Goal: Transaction & Acquisition: Purchase product/service

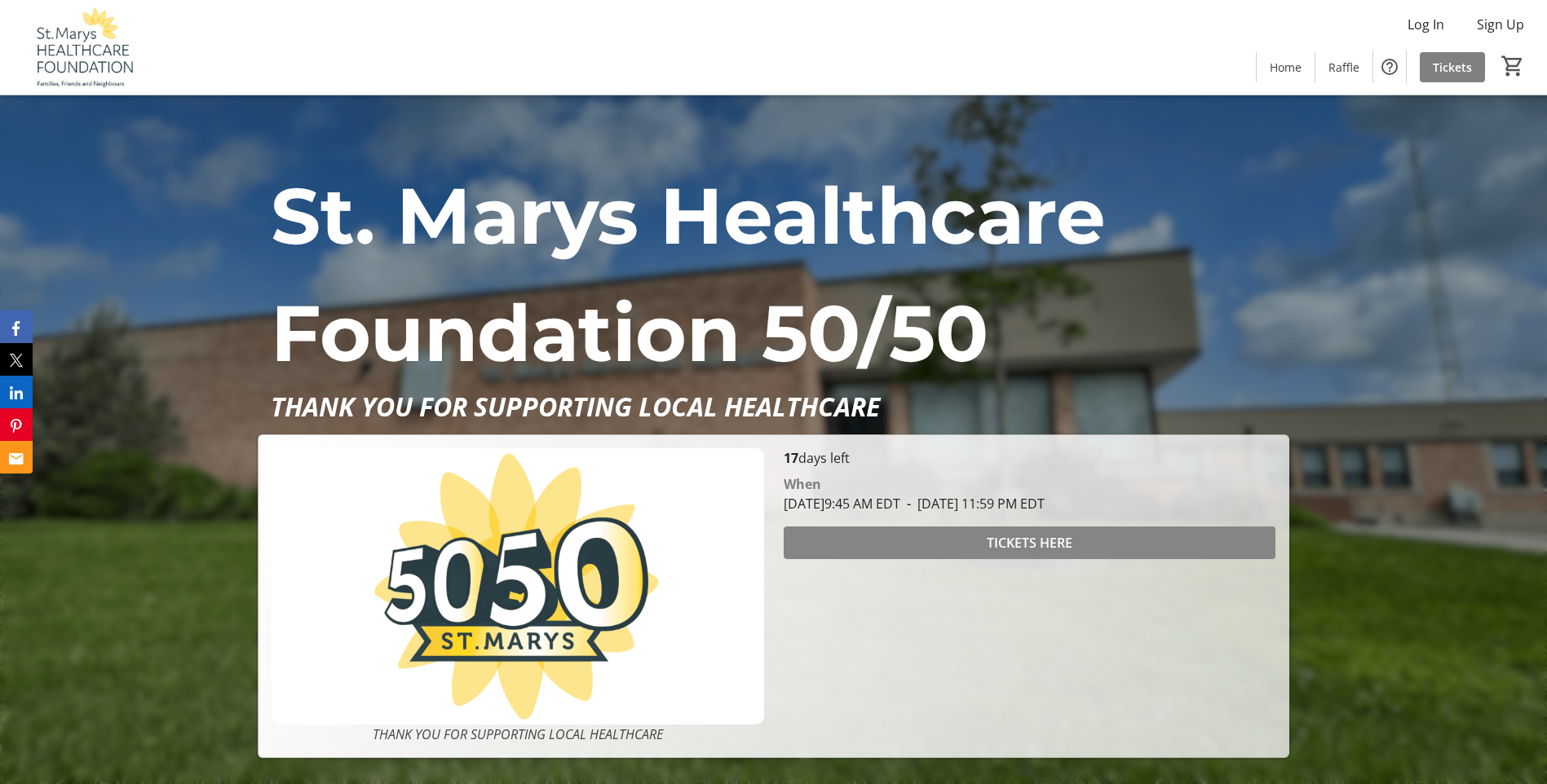
click at [1045, 535] on span "TICKETS HERE" at bounding box center [1029, 543] width 86 height 20
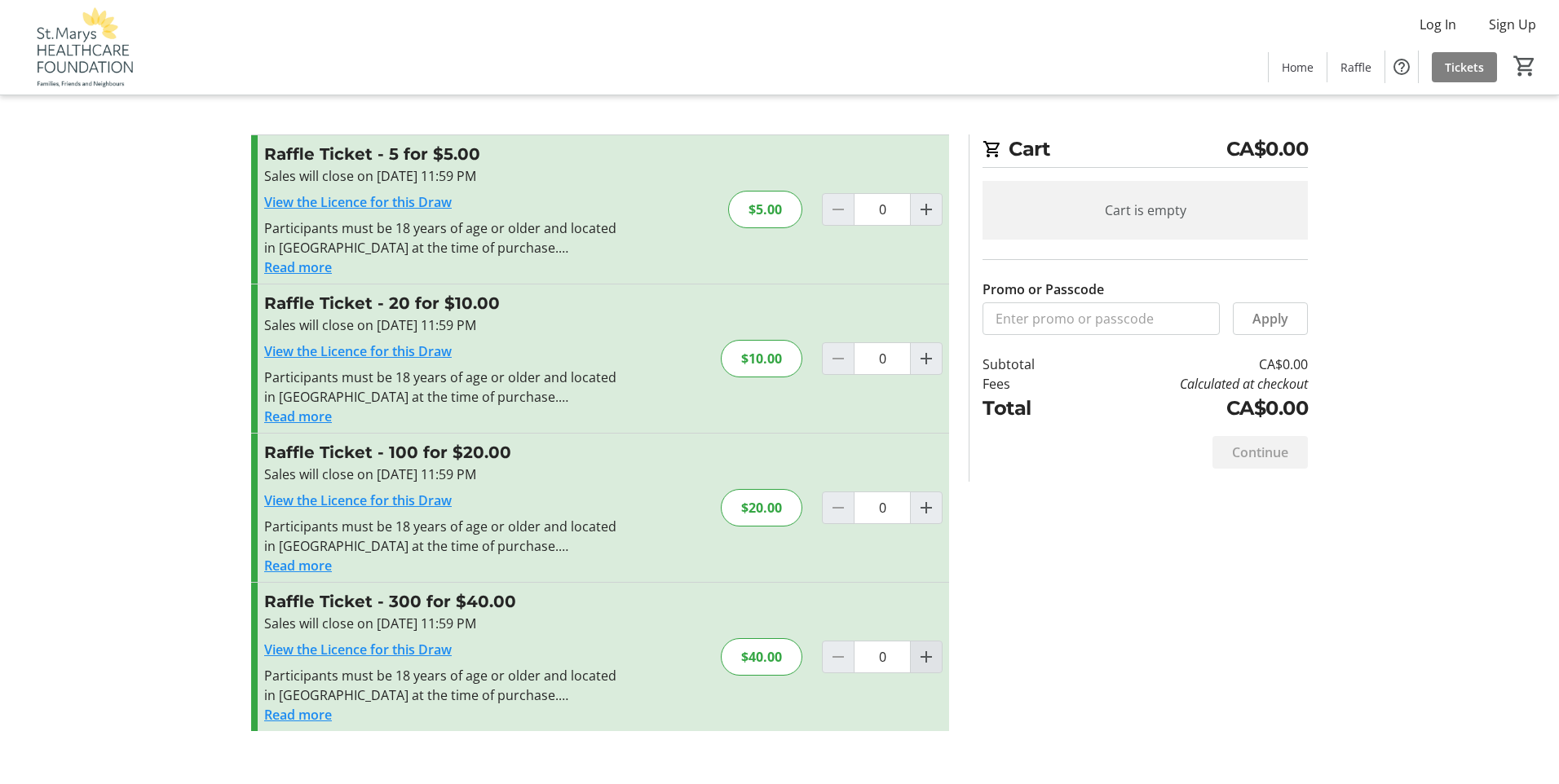
click at [924, 653] on mat-icon "Increment by one" at bounding box center [926, 657] width 20 height 20
type input "1"
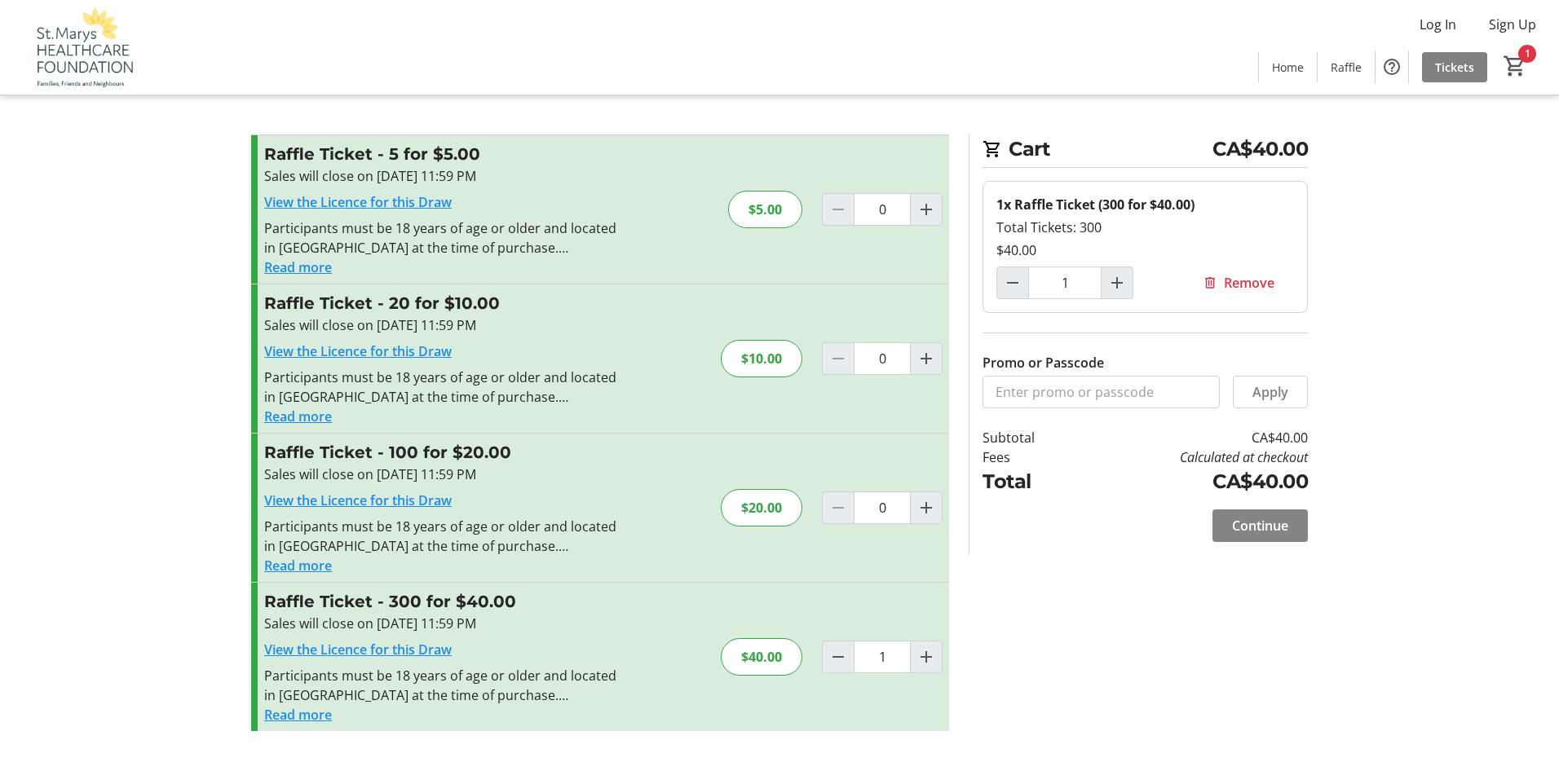
click at [1243, 514] on span at bounding box center [1259, 526] width 96 height 39
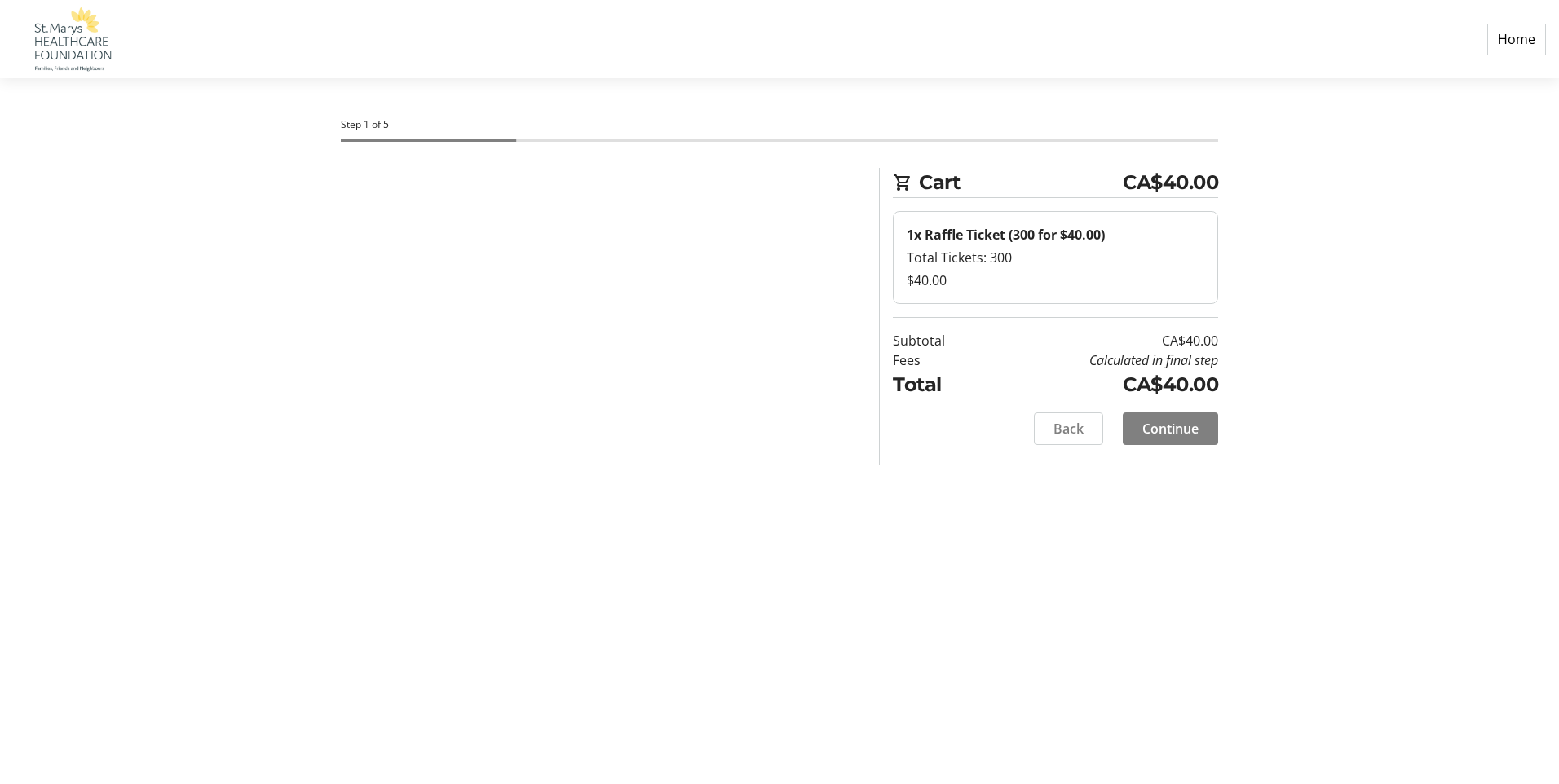
select select "CA"
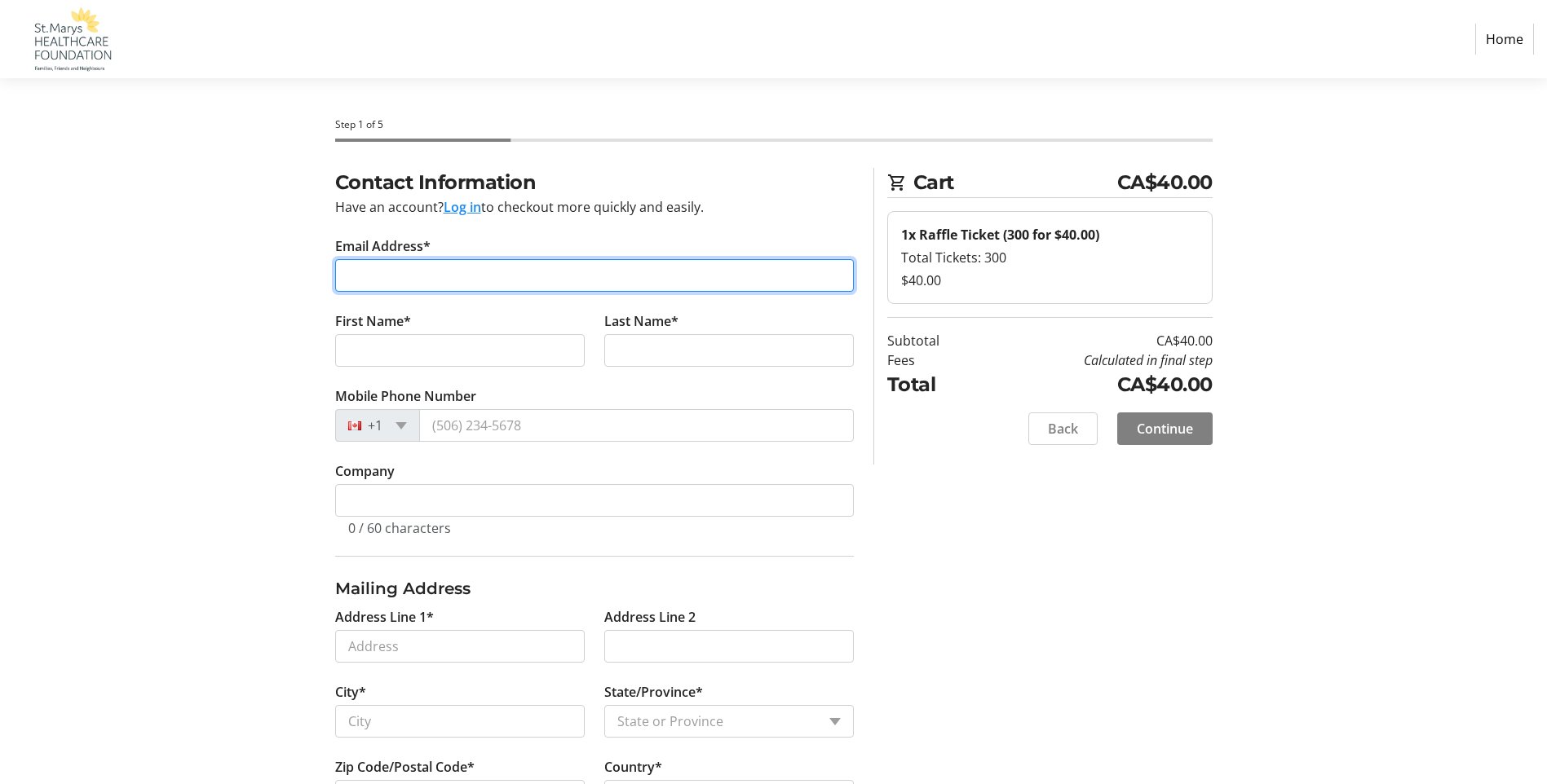
click at [515, 278] on input "Email Address*" at bounding box center [594, 275] width 518 height 33
type input "[EMAIL_ADDRESS][DOMAIN_NAME]"
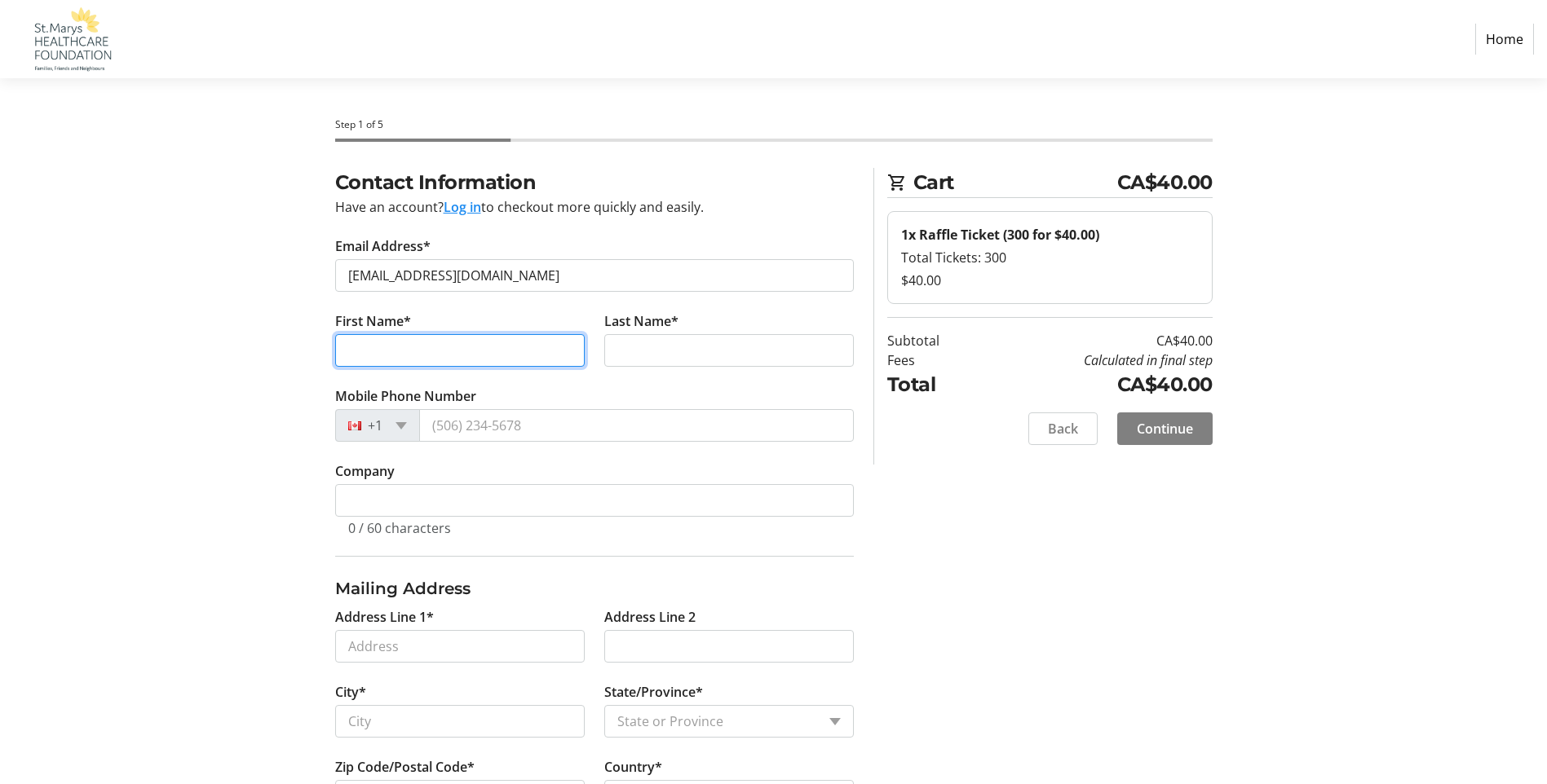
type input "[PERSON_NAME]"
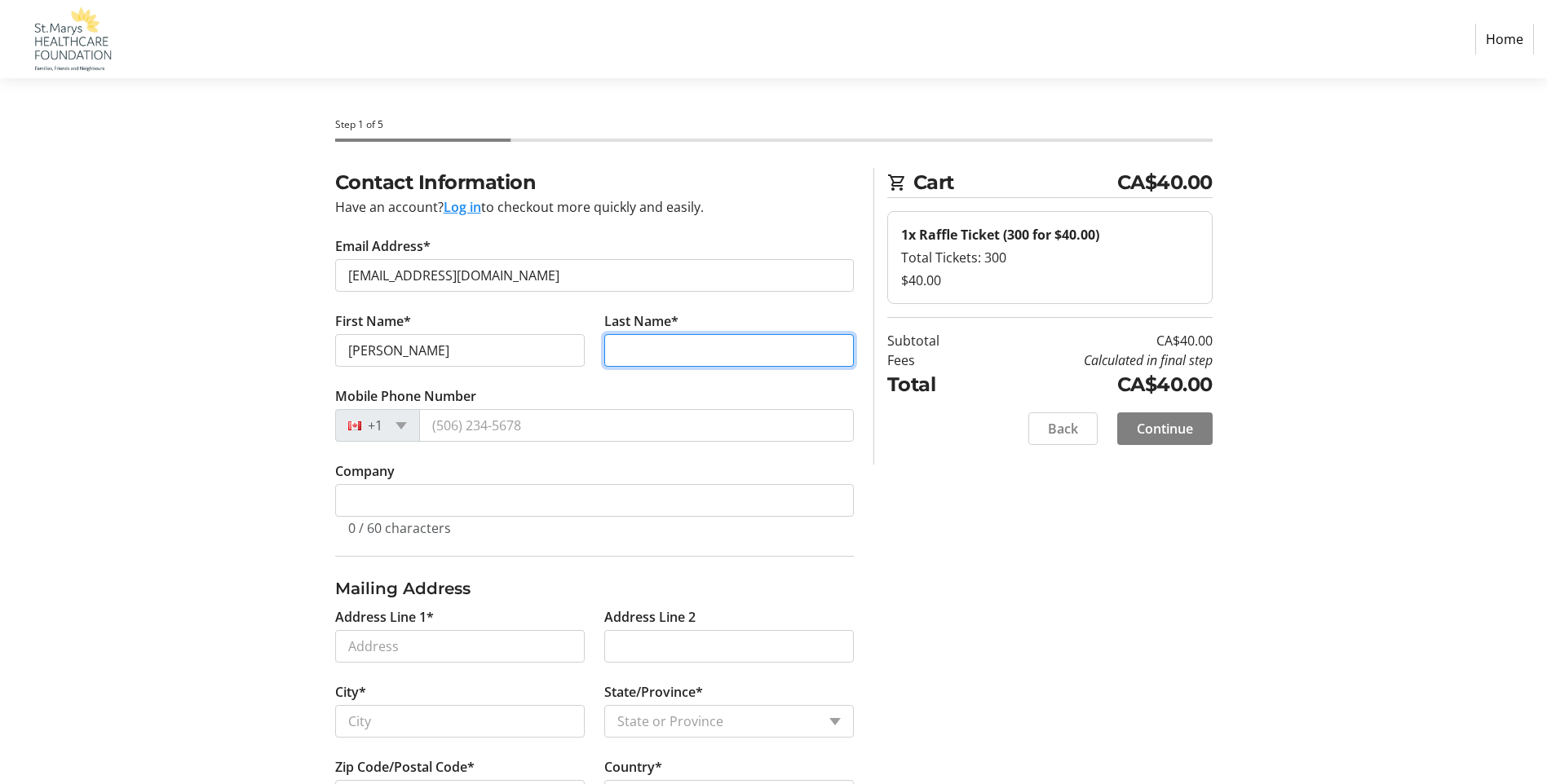
type input "[PERSON_NAME]"
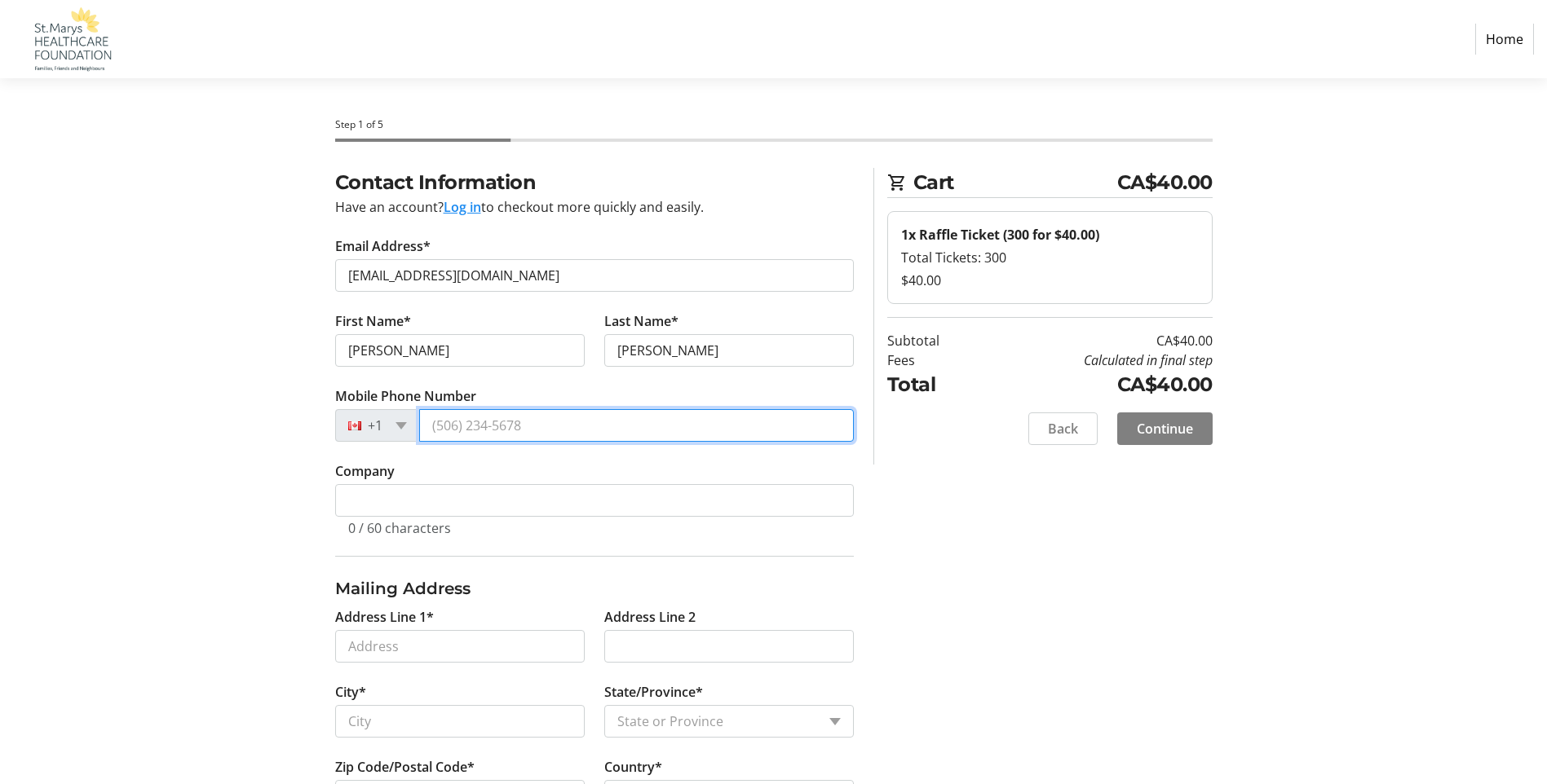
type input "[PHONE_NUMBER]"
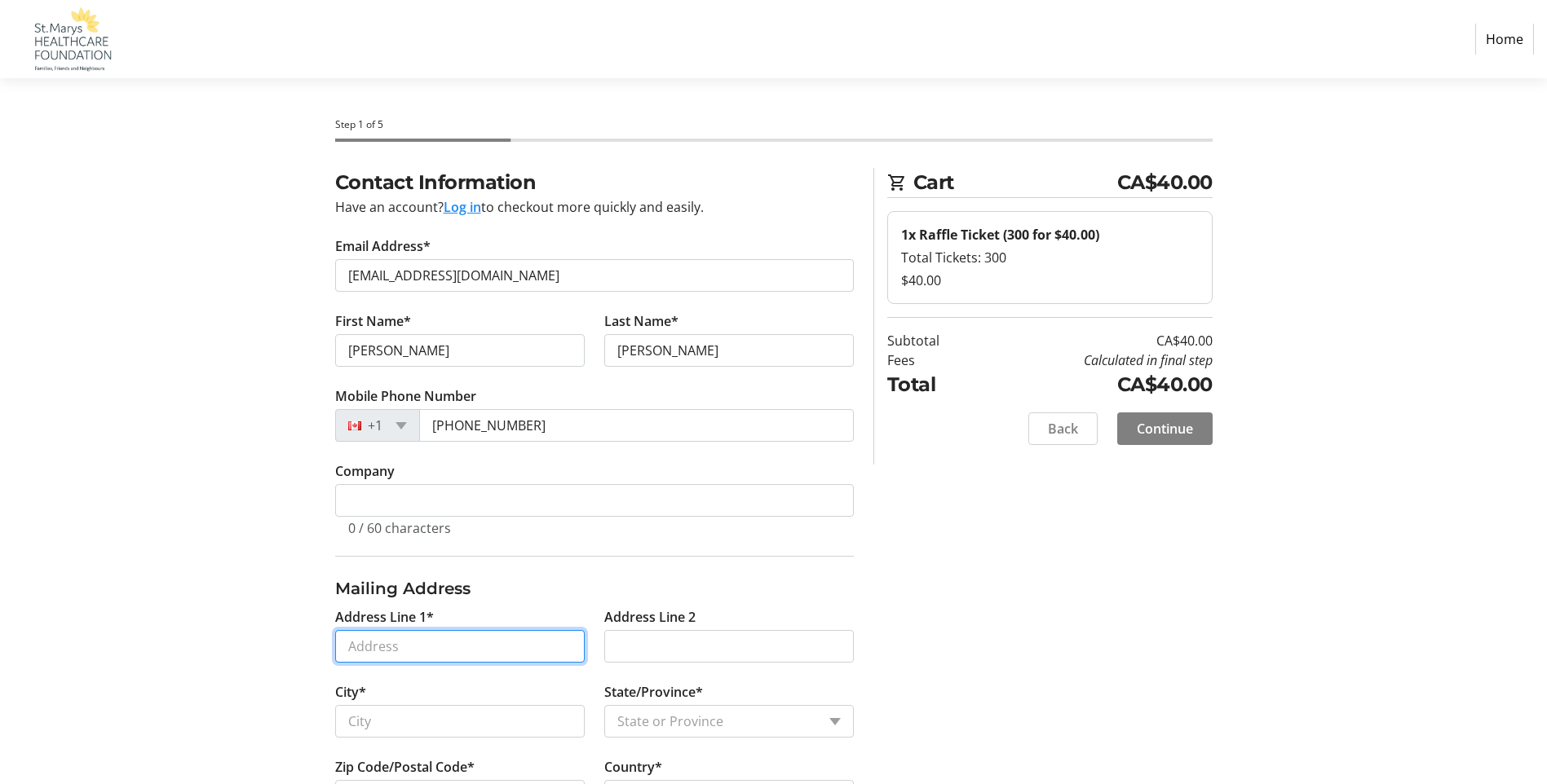
type input "[STREET_ADDRESS][PERSON_NAME]"
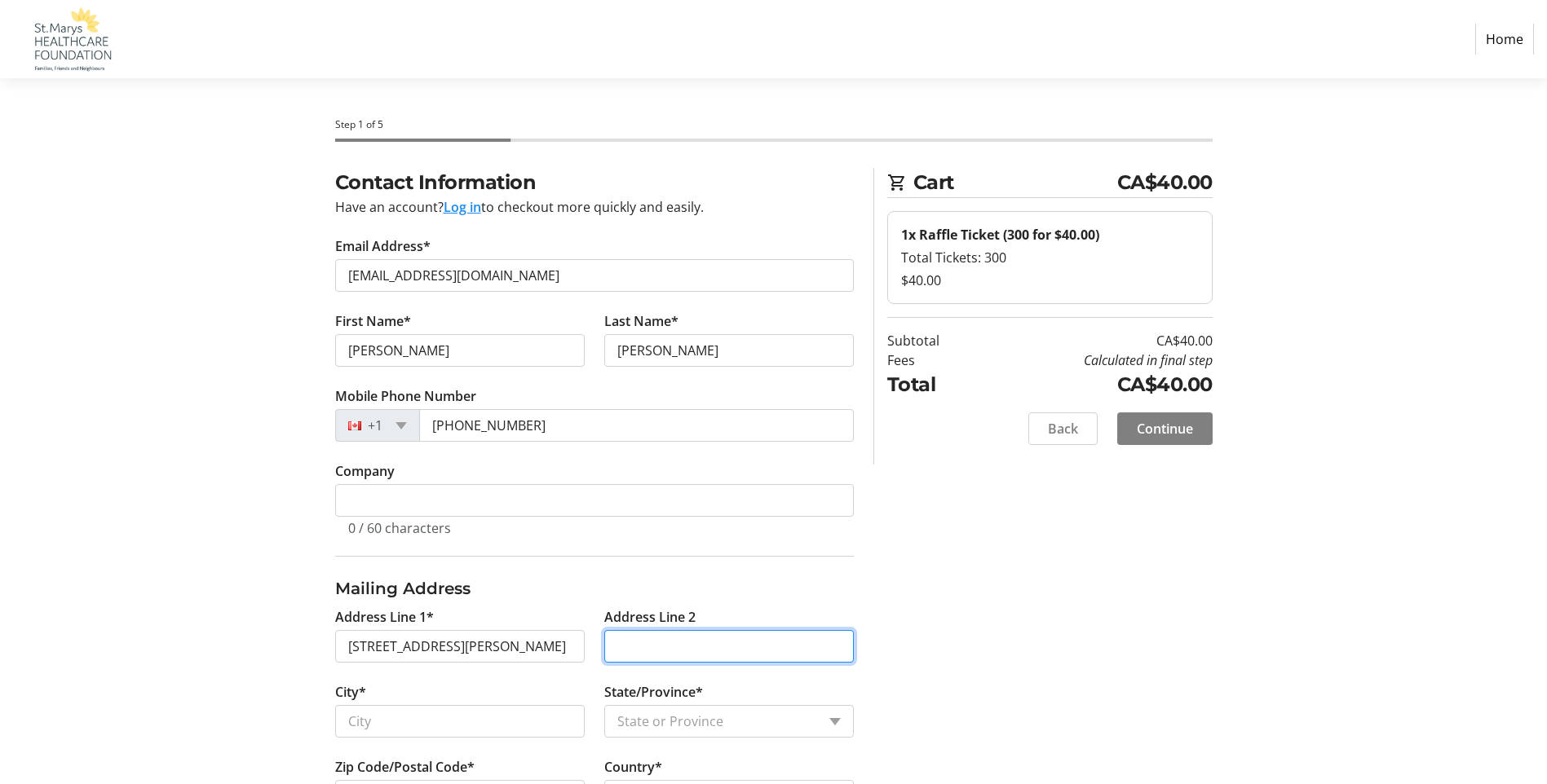
type input "POB 3231"
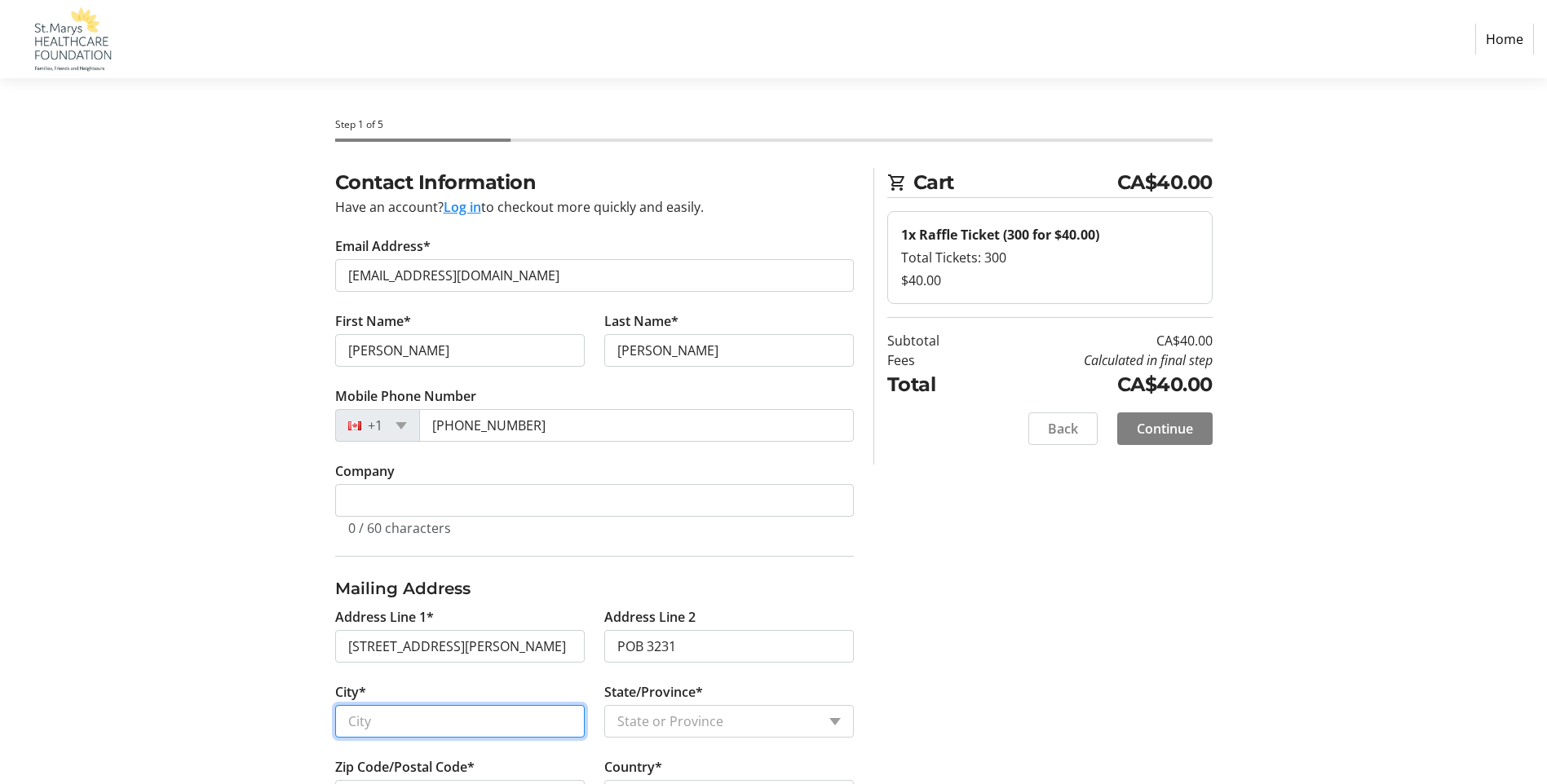
type input "St. Marys"
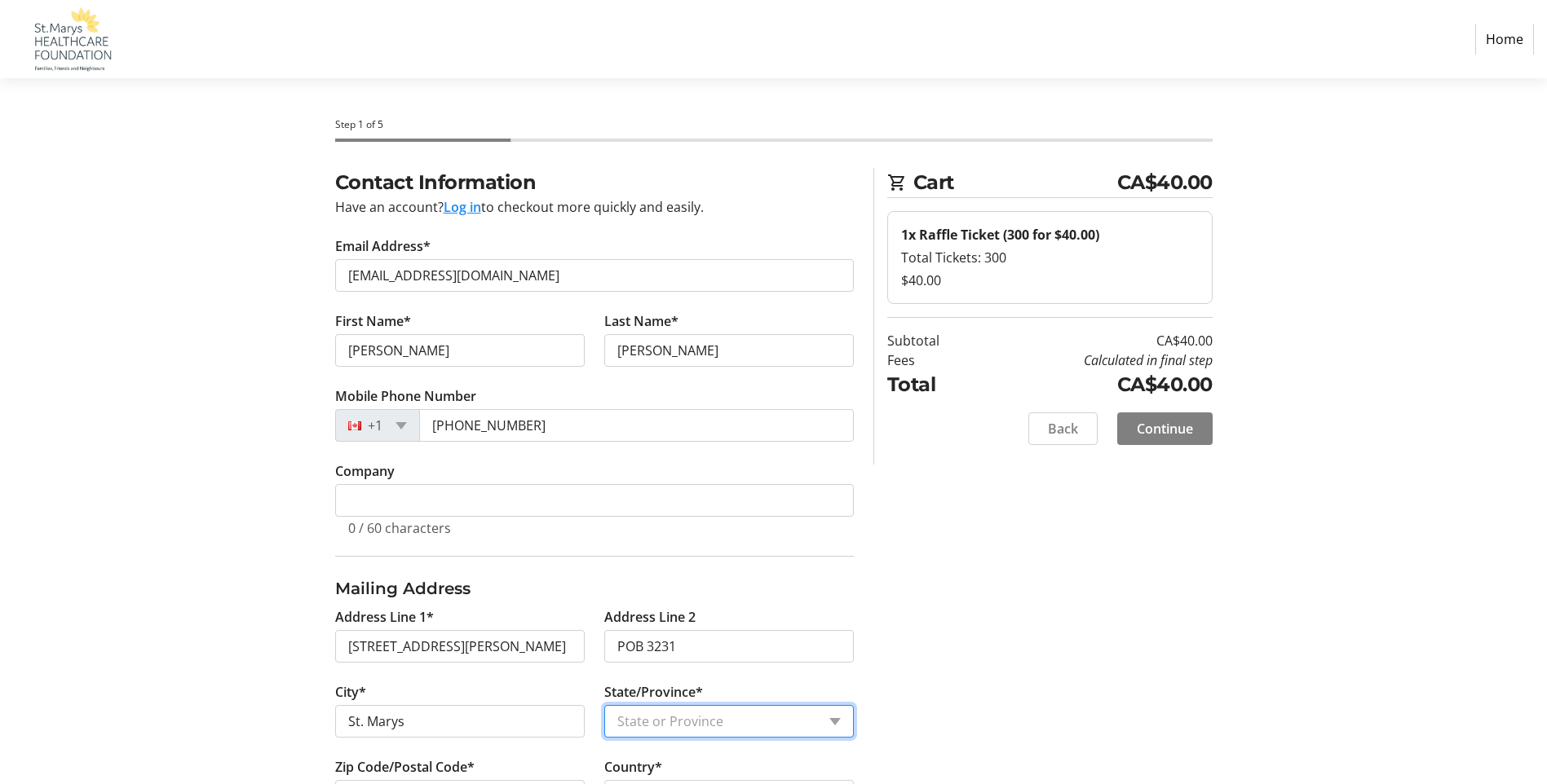
select select "ON"
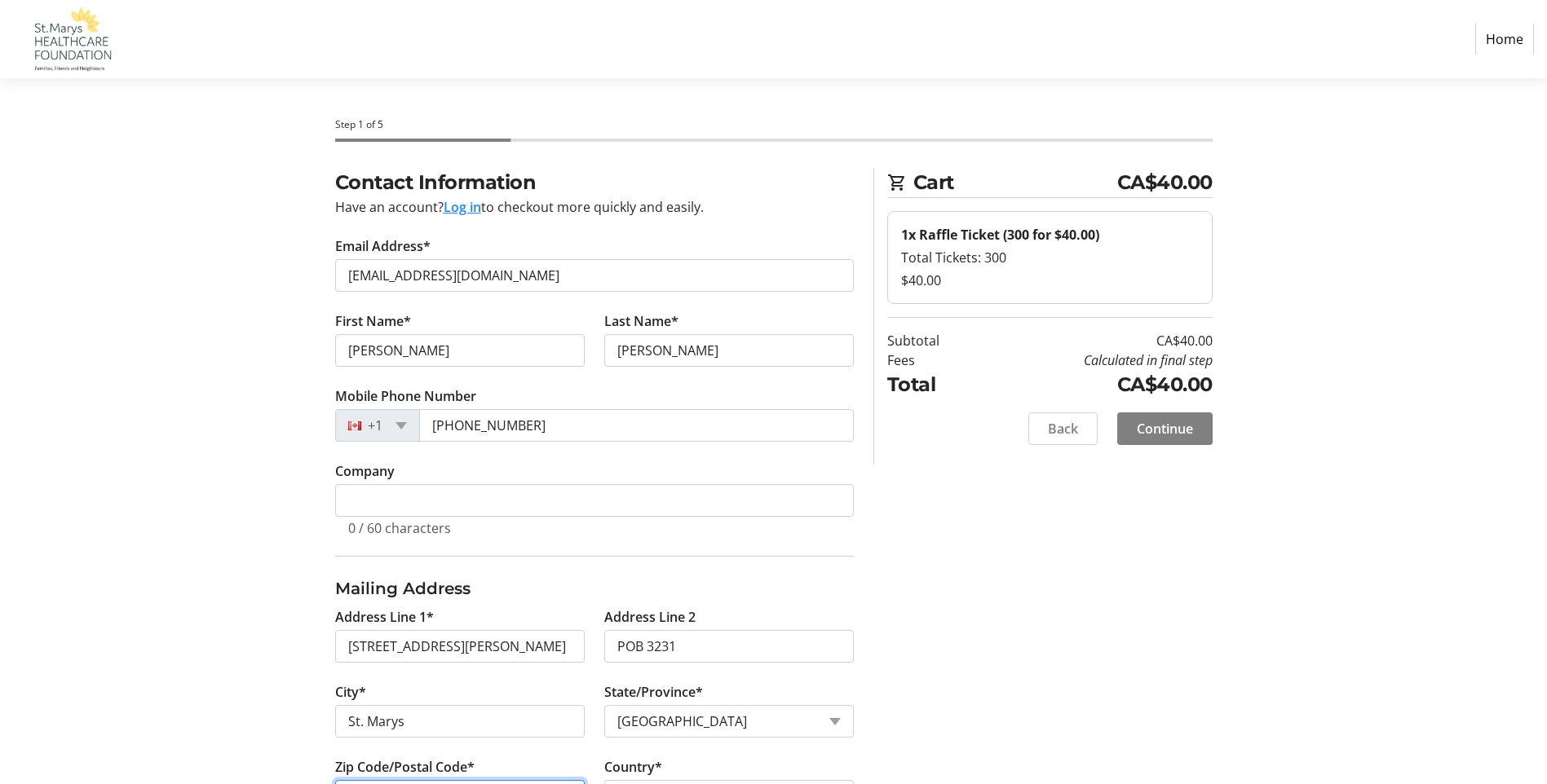
type input "N4X 1A8"
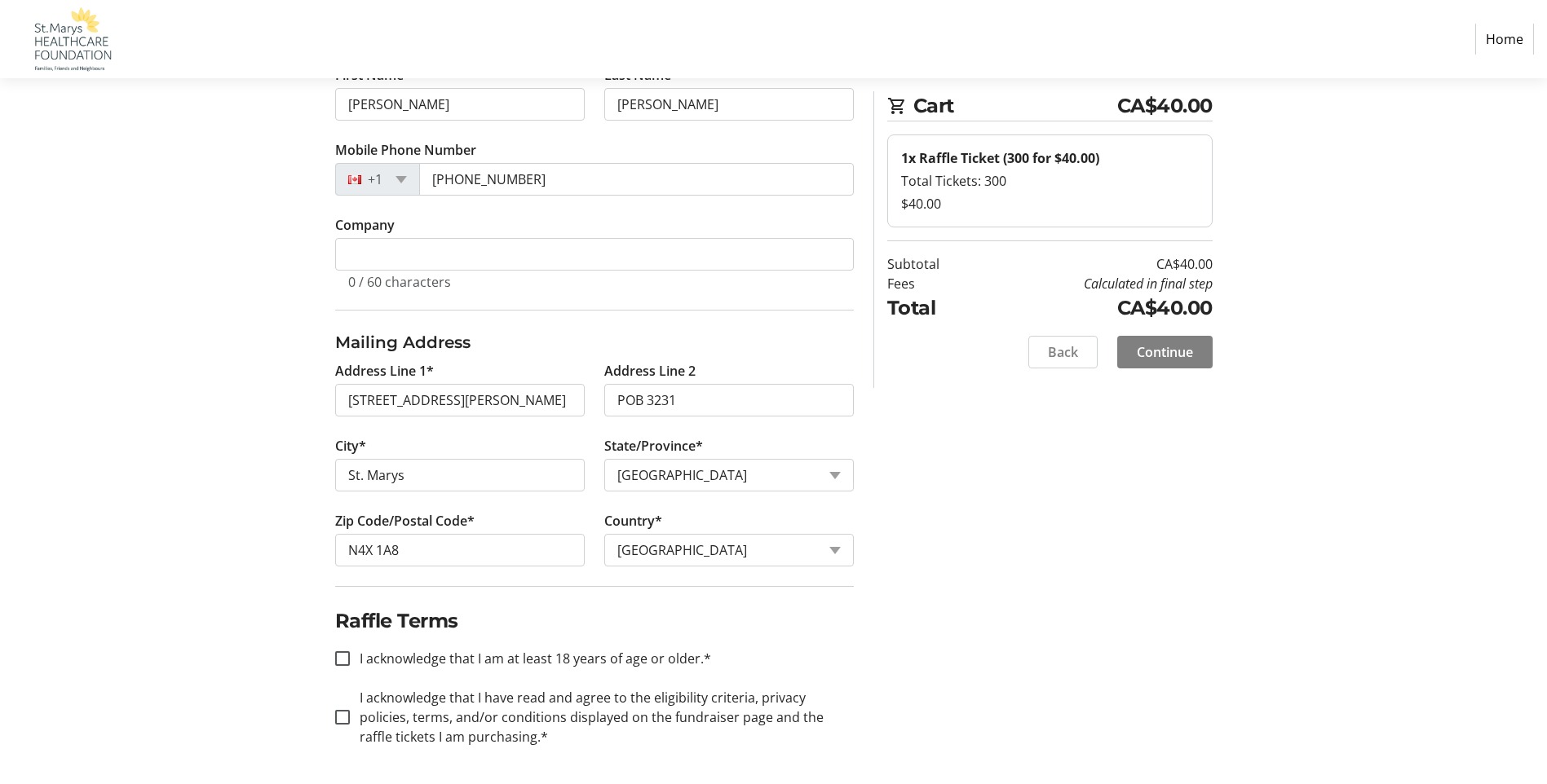
scroll to position [248, 0]
click at [342, 660] on input "I acknowledge that I am at least 18 years of age or older.*" at bounding box center [342, 656] width 15 height 15
checkbox input "true"
click at [336, 711] on input "I acknowledge that I have read and agree to the eligibility criteria, privacy p…" at bounding box center [342, 715] width 15 height 15
checkbox input "true"
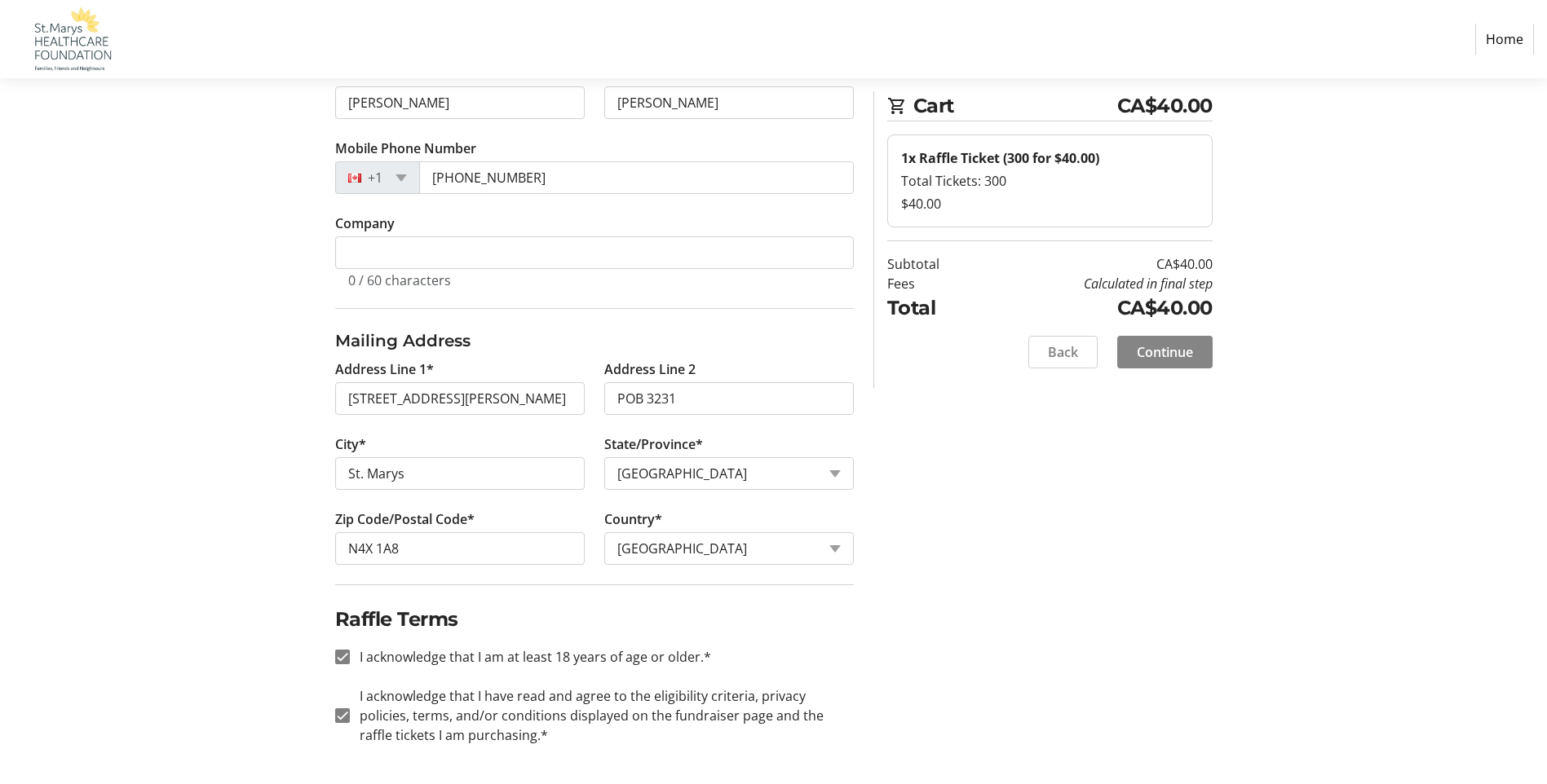
click at [1160, 359] on span "Continue" at bounding box center [1164, 353] width 56 height 20
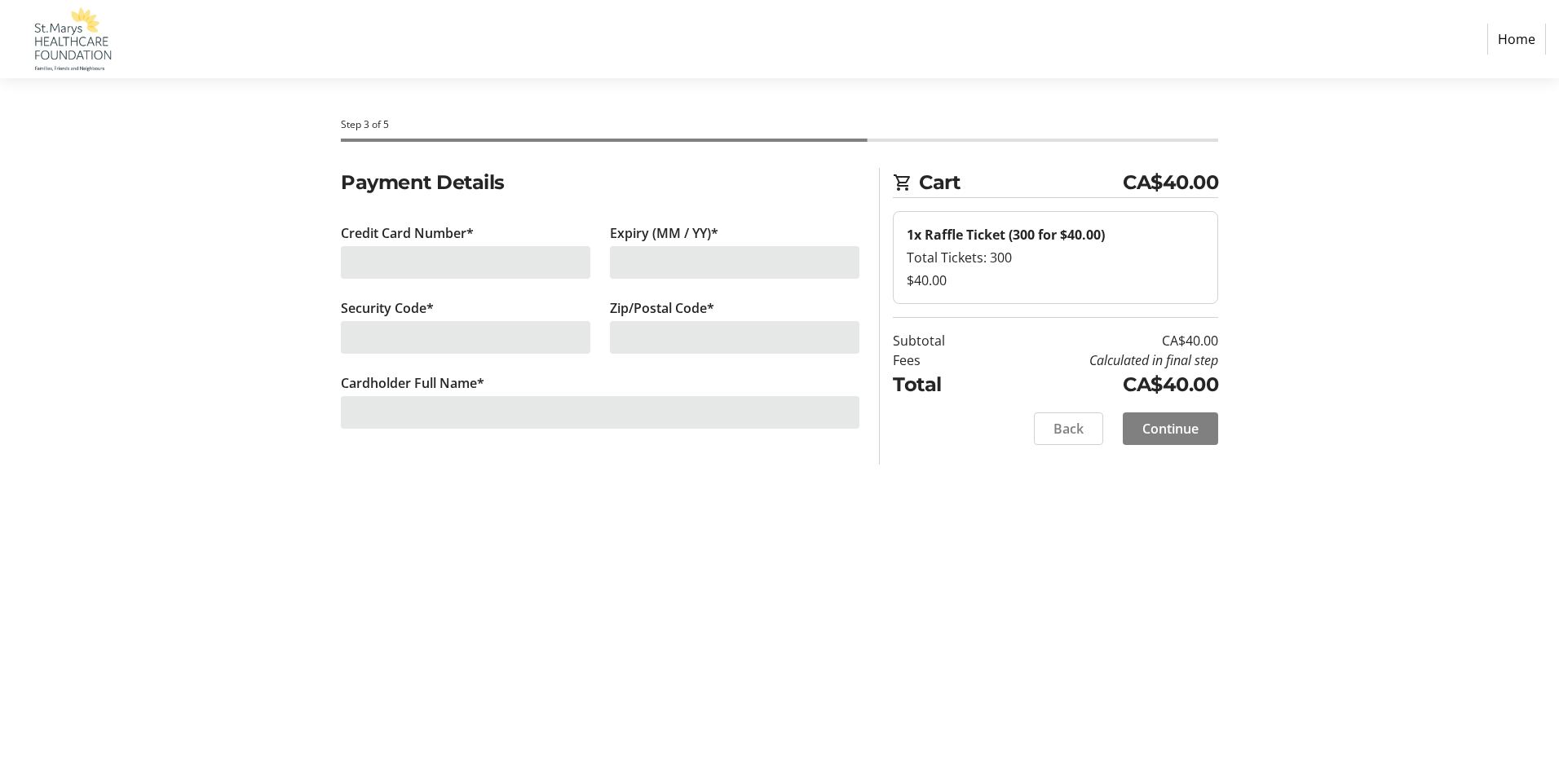
click at [508, 258] on div at bounding box center [465, 262] width 249 height 33
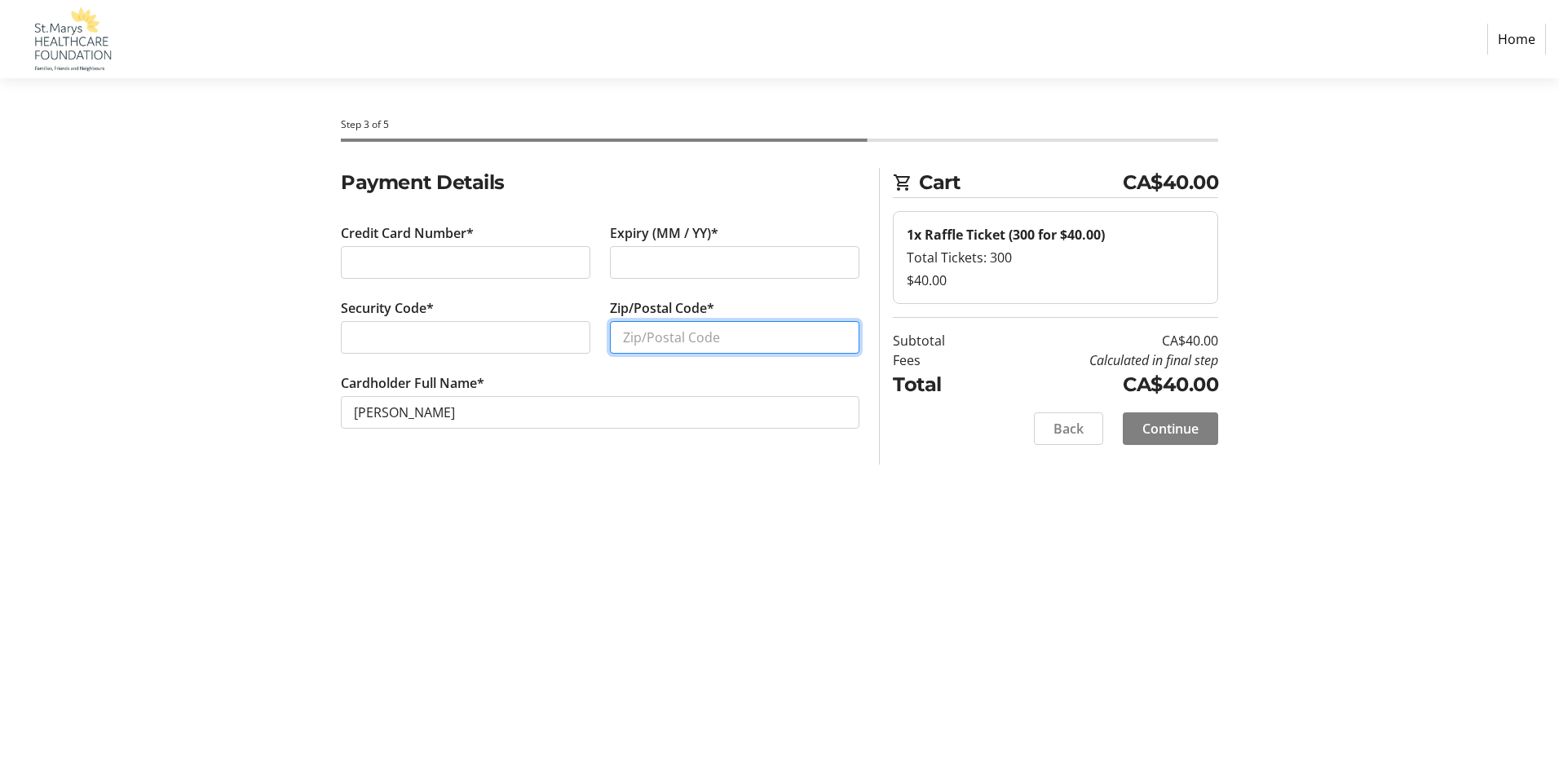
click at [697, 347] on input "Zip/Postal Code*" at bounding box center [734, 337] width 249 height 33
type input "N4X 1A8"
click at [757, 544] on div "Step 3 of 5 Cart CA$40.00 1x Raffle Ticket (300 for $40.00) Total Tickets: 300 …" at bounding box center [780, 430] width 1076 height 706
click at [1186, 441] on span at bounding box center [1170, 428] width 96 height 39
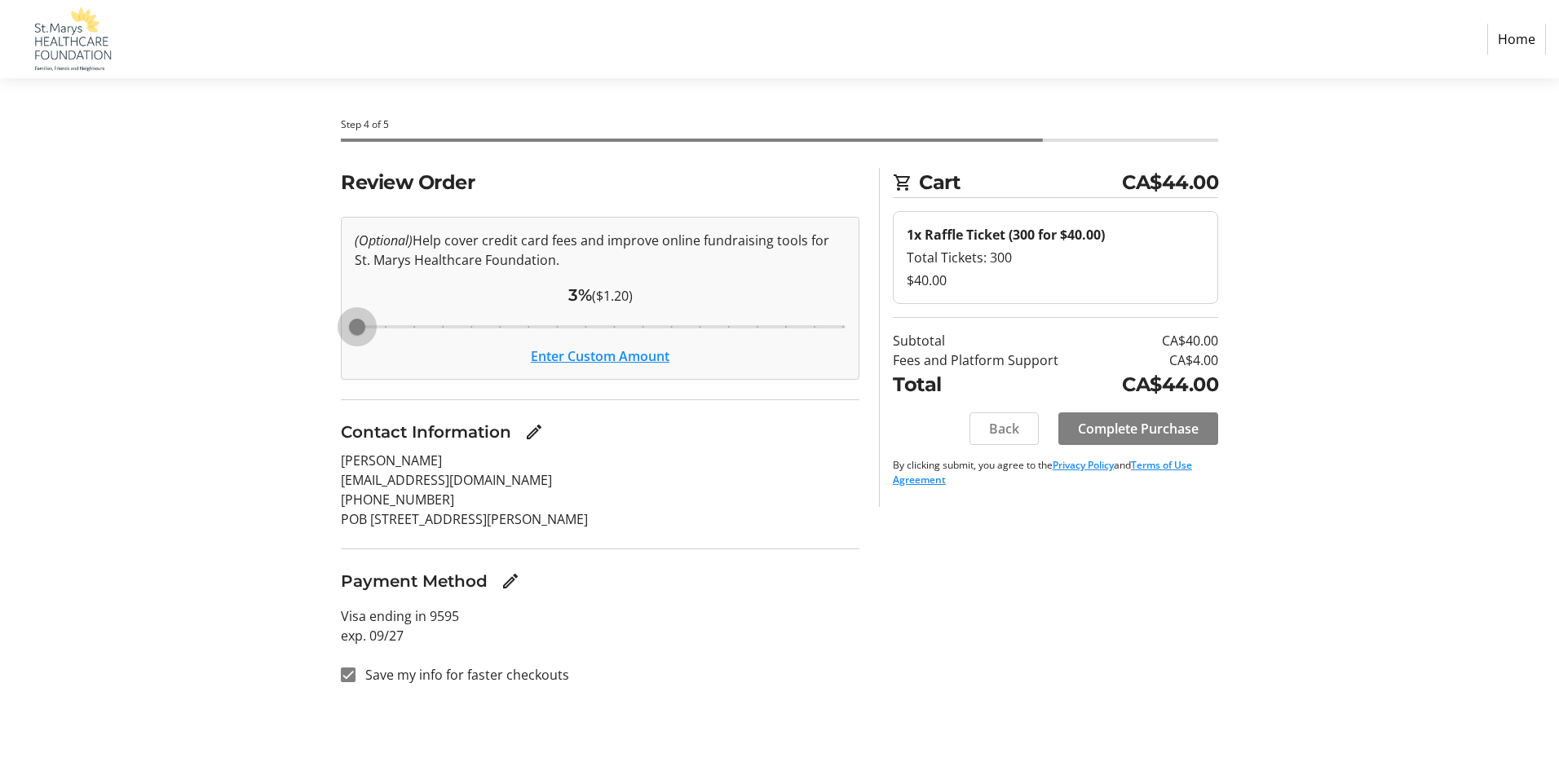
drag, startPoint x: 560, startPoint y: 329, endPoint x: 360, endPoint y: 356, distance: 201.8
type input "3"
click at [360, 345] on input "Cover fees percentage" at bounding box center [600, 327] width 525 height 35
drag, startPoint x: 362, startPoint y: 331, endPoint x: 351, endPoint y: 328, distance: 11.4
click at [351, 328] on input "Cover fees percentage" at bounding box center [600, 327] width 525 height 35
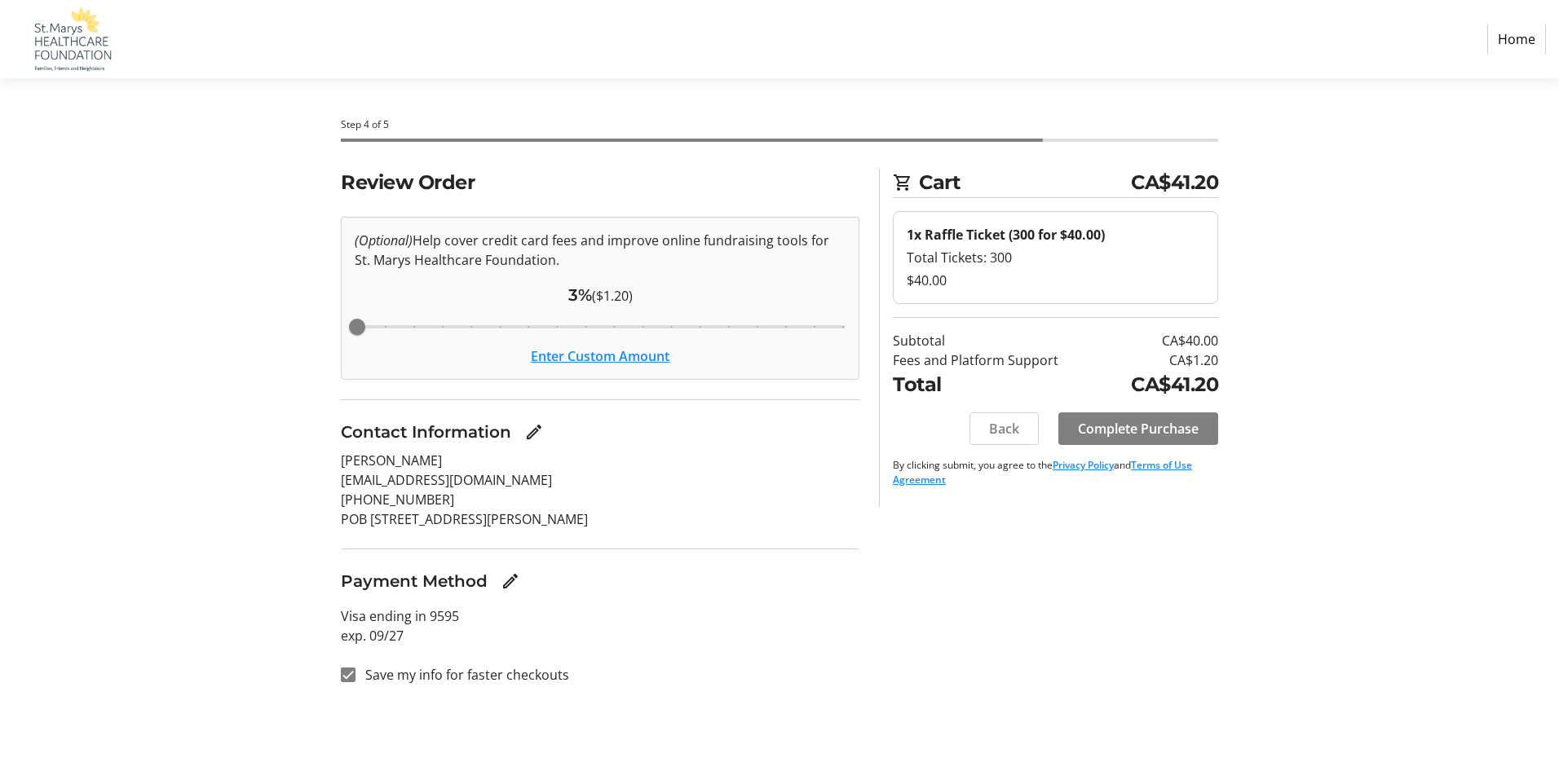
click at [576, 359] on button "Enter Custom Amount" at bounding box center [600, 357] width 139 height 20
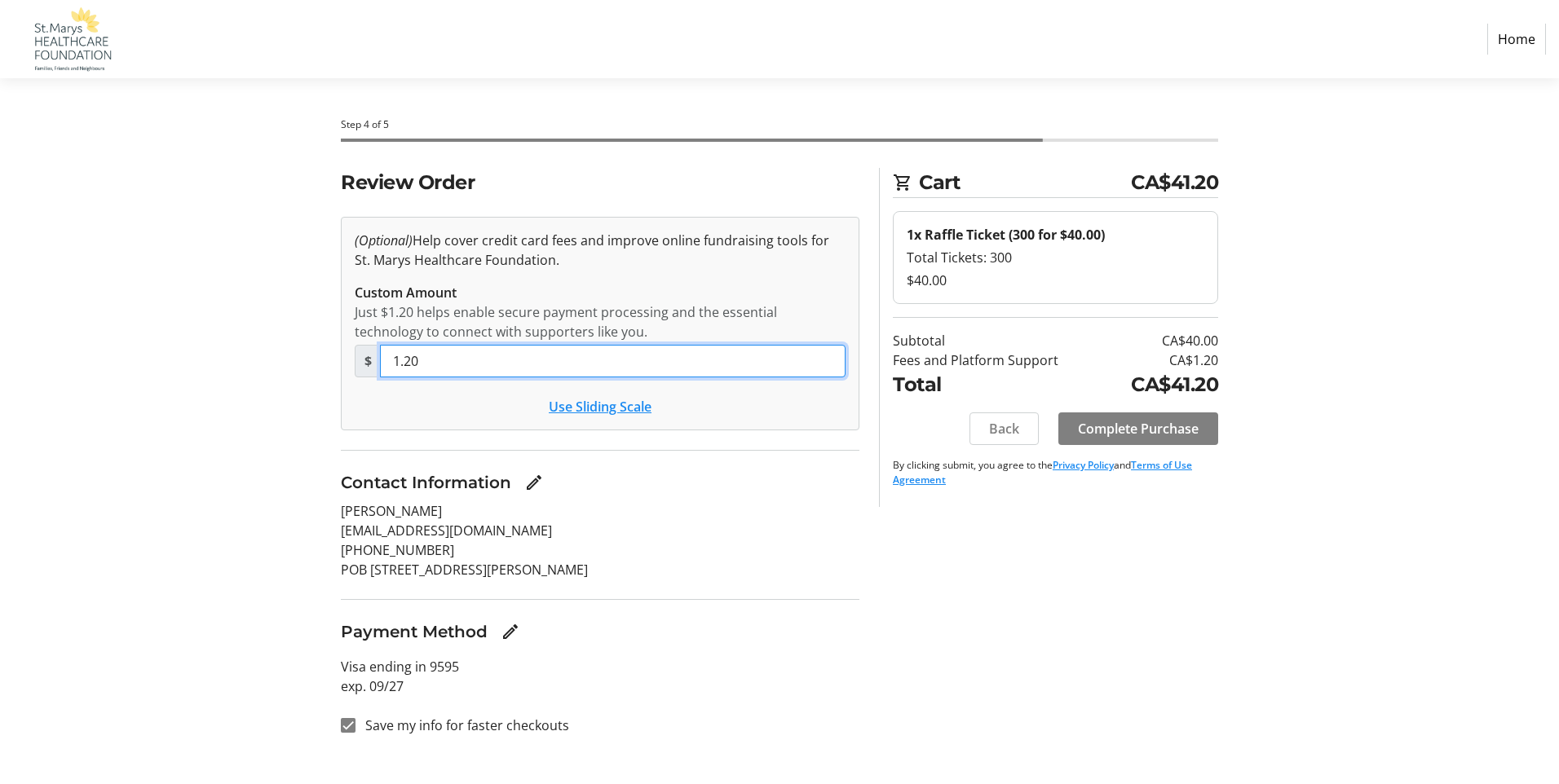
click at [510, 359] on input "1.20" at bounding box center [613, 360] width 465 height 33
type input "0"
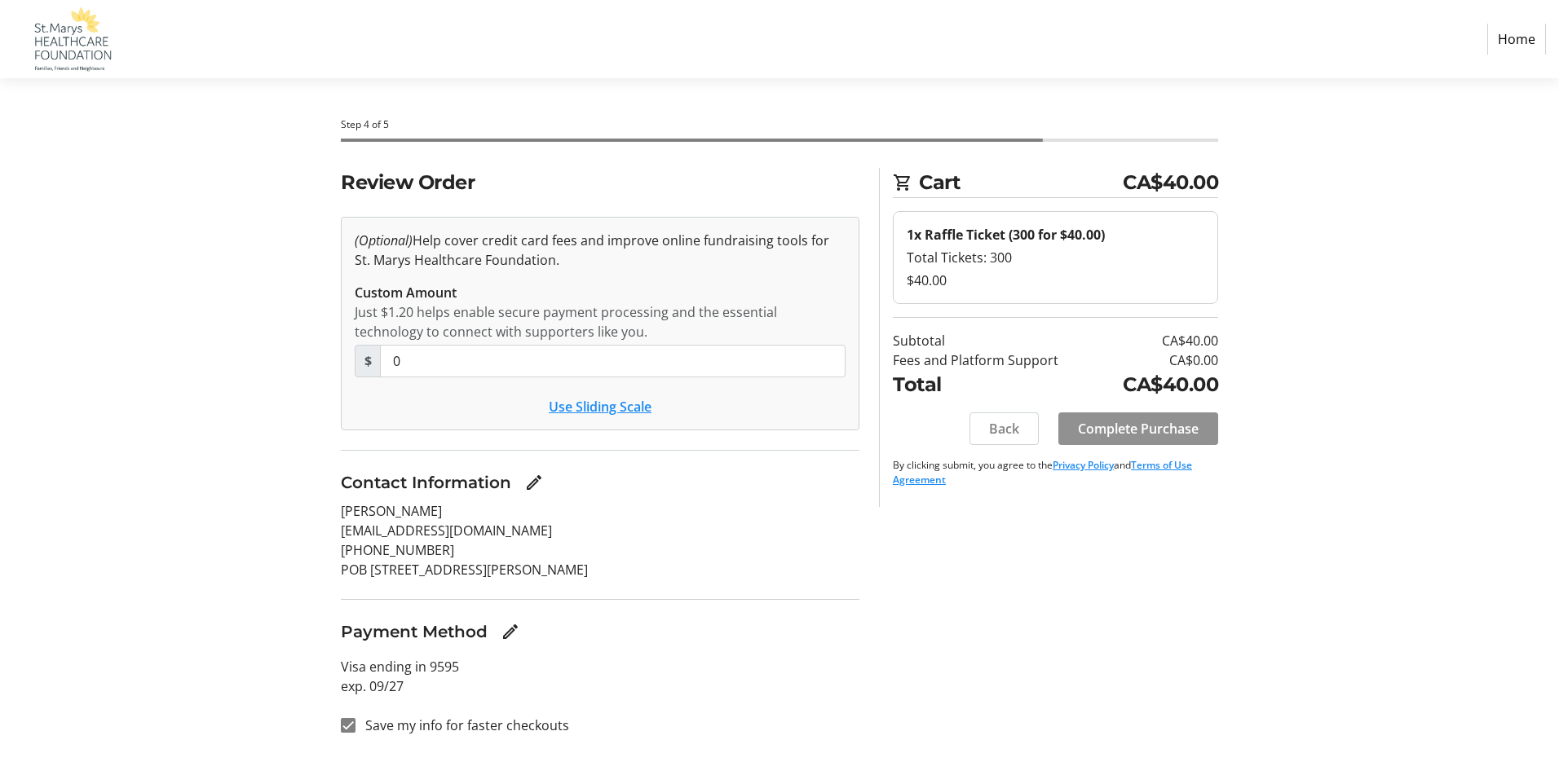
click at [1136, 421] on span "Complete Purchase" at bounding box center [1138, 428] width 120 height 20
